Goal: Navigation & Orientation: Find specific page/section

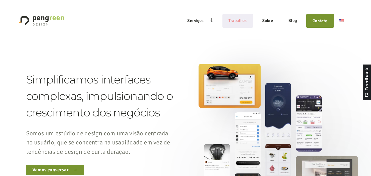
click at [235, 20] on link "Trabalhos" at bounding box center [238, 21] width 31 height 13
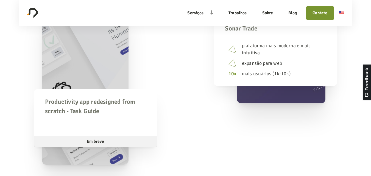
scroll to position [440, 0]
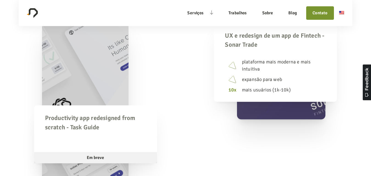
click at [263, 50] on span "UX e redesign de um app de Fintech - Sonar Trade" at bounding box center [275, 40] width 101 height 19
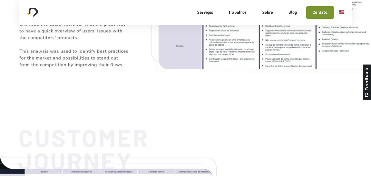
scroll to position [934, 0]
